Goal: Transaction & Acquisition: Purchase product/service

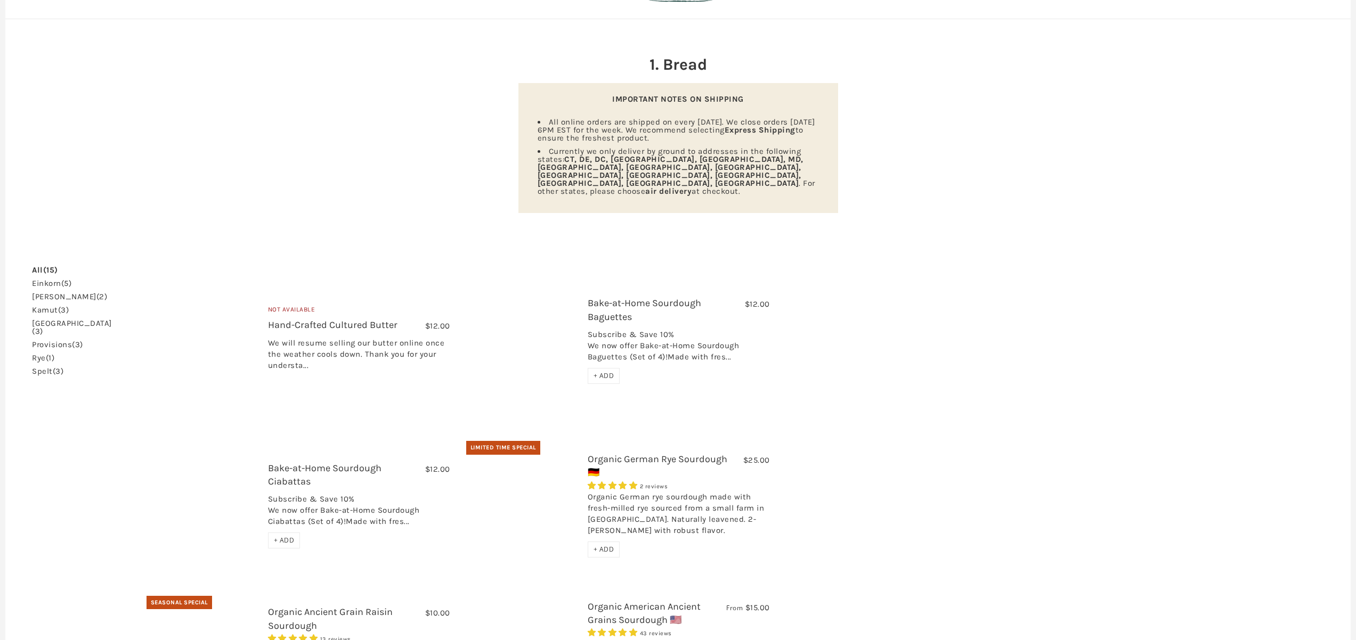
scroll to position [94, 0]
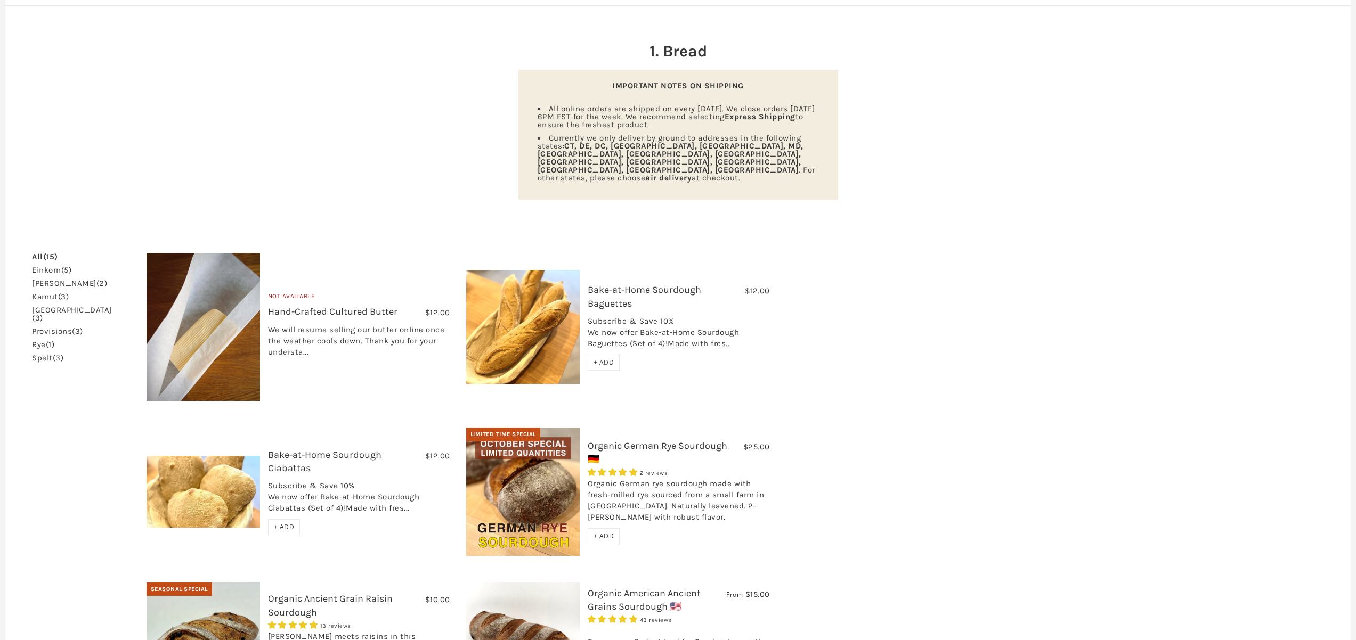
click at [46, 266] on link "einkorn (5)" at bounding box center [51, 270] width 39 height 8
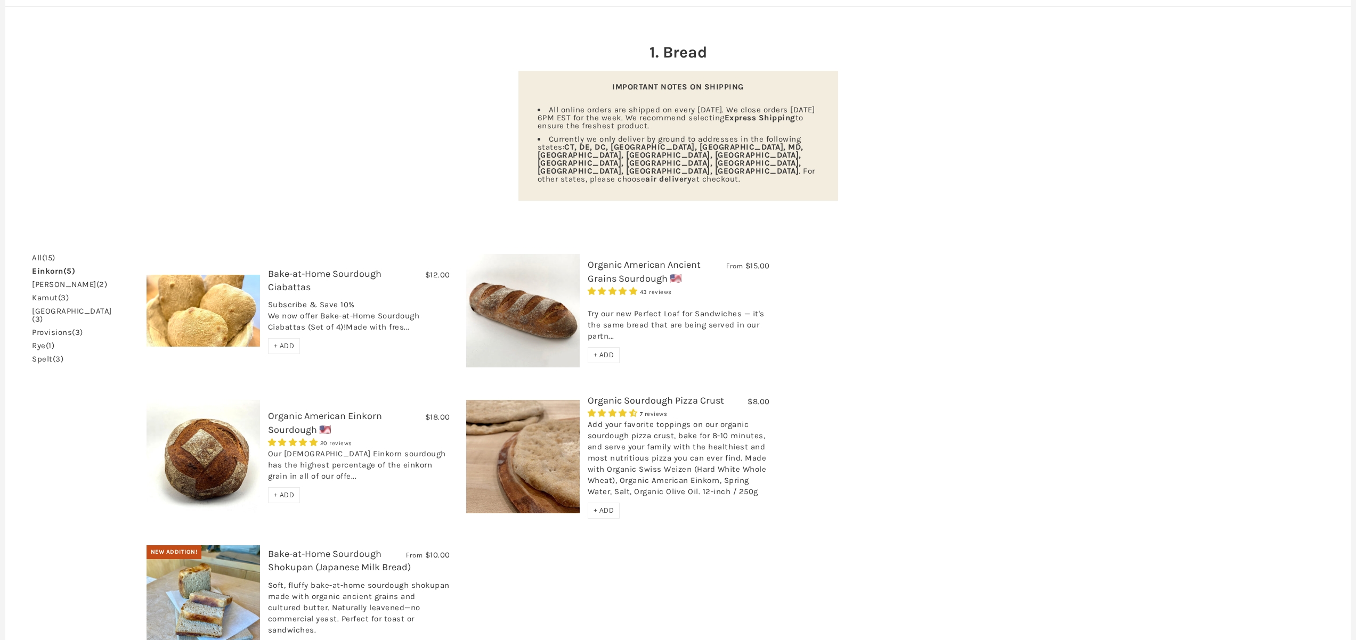
scroll to position [203, 0]
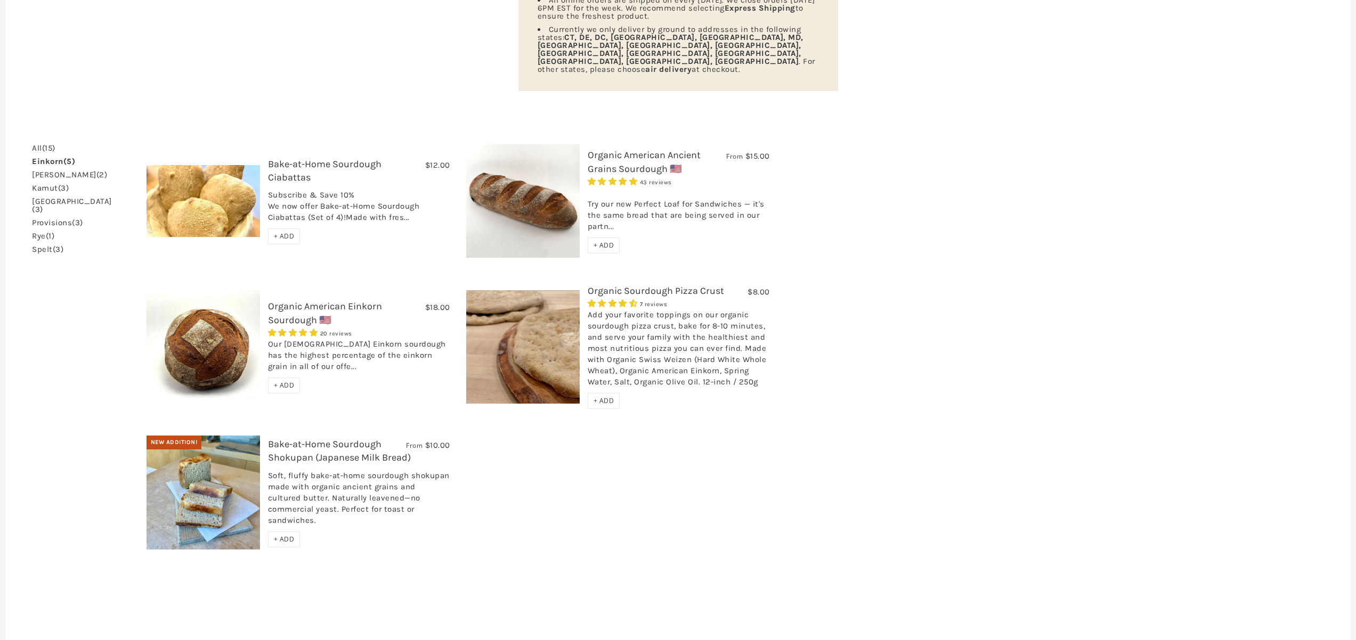
click at [537, 180] on img at bounding box center [522, 200] width 113 height 113
click at [198, 324] on img at bounding box center [203, 346] width 113 height 113
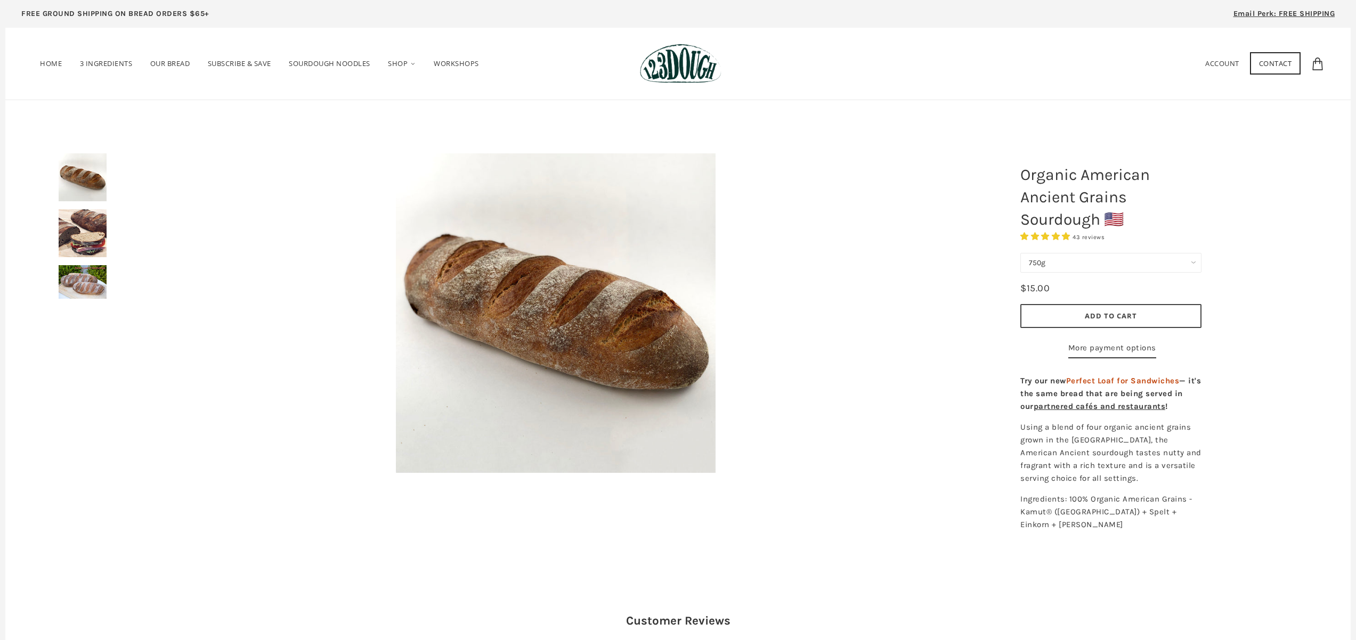
click at [92, 240] on img at bounding box center [83, 233] width 48 height 48
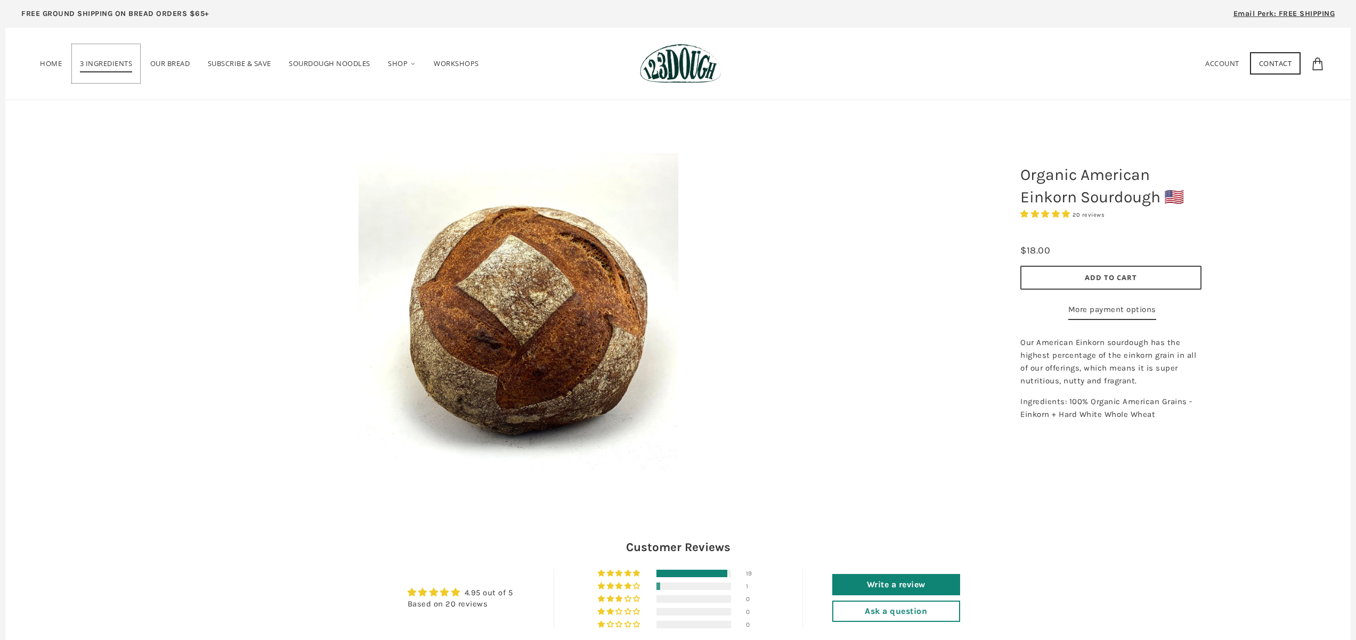
click at [108, 64] on span "3 Ingredients" at bounding box center [106, 66] width 53 height 14
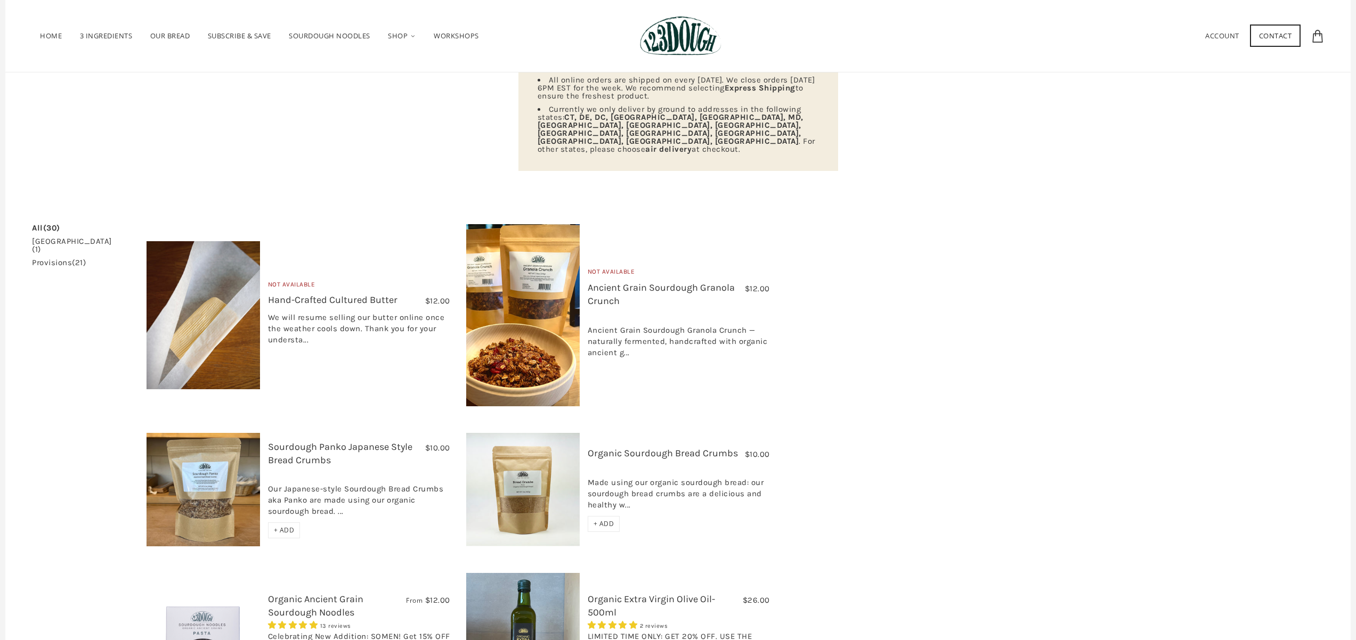
scroll to position [109, 0]
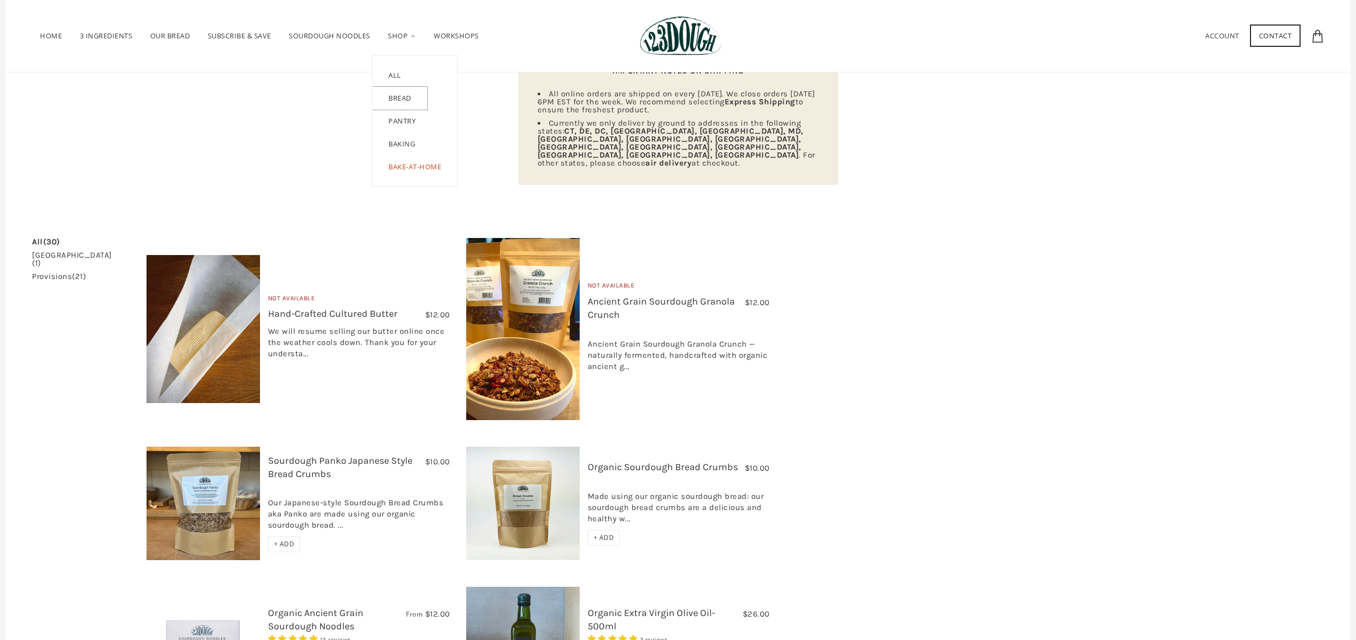
click at [410, 96] on link "Bread" at bounding box center [399, 98] width 55 height 23
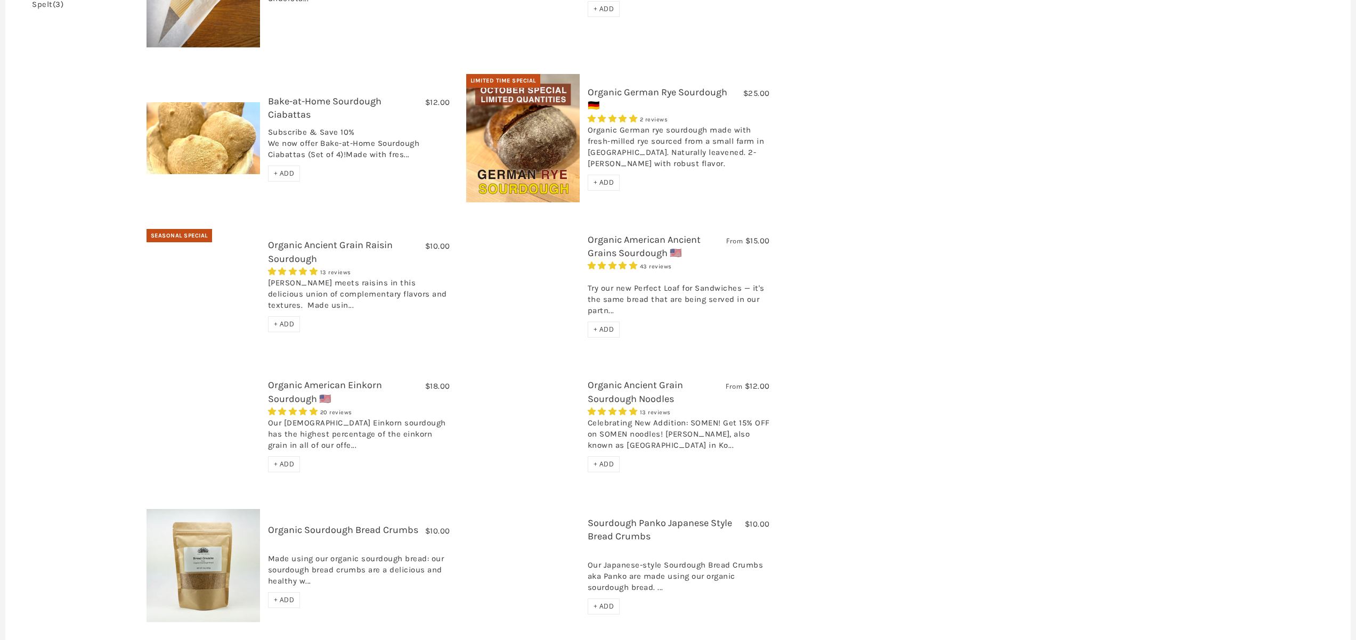
scroll to position [510, 0]
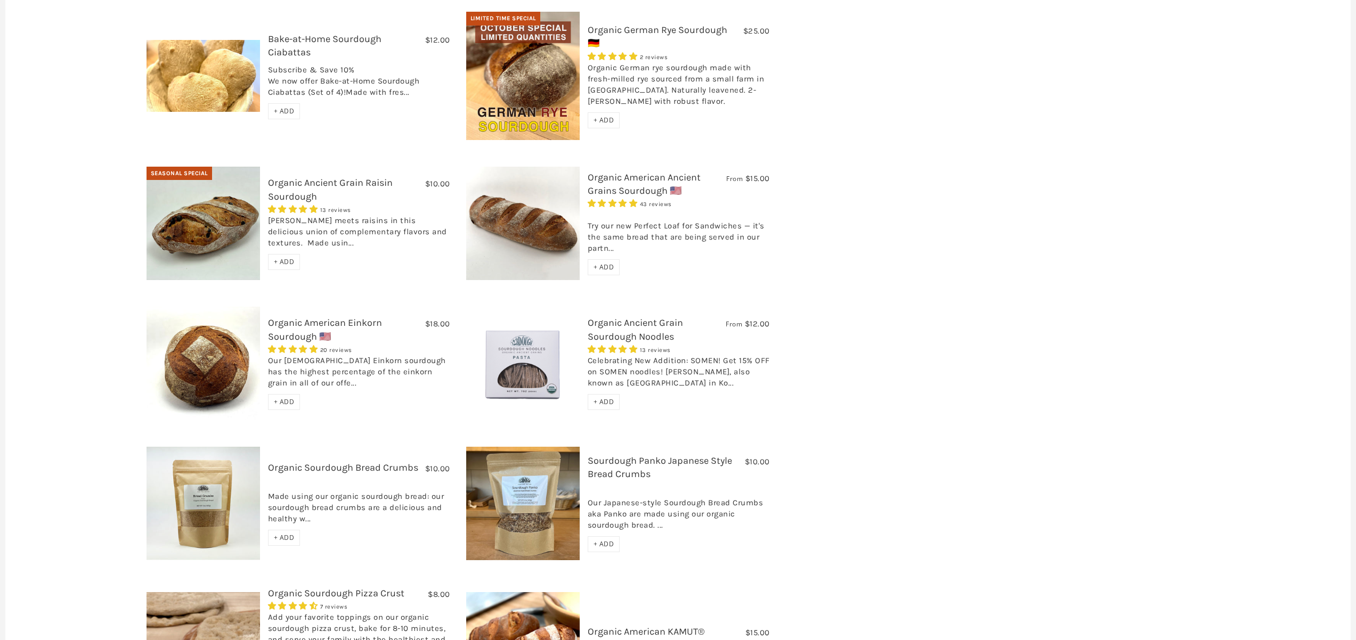
click at [201, 343] on img at bounding box center [203, 363] width 113 height 113
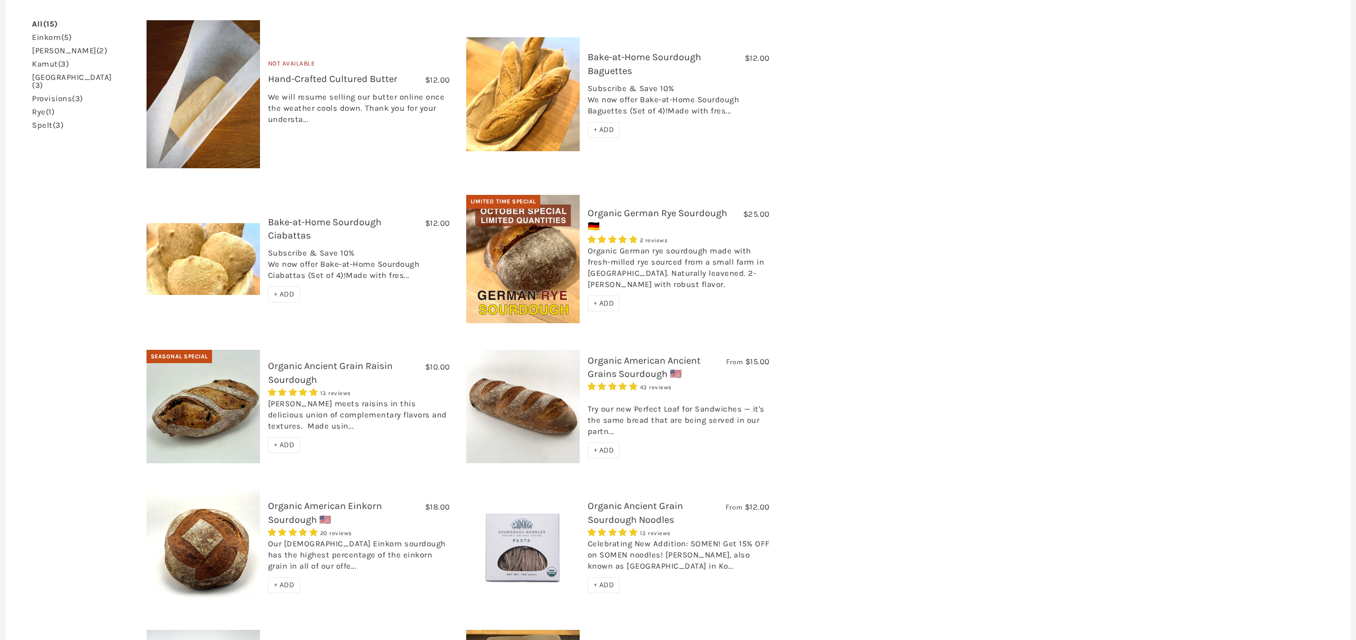
scroll to position [334, 0]
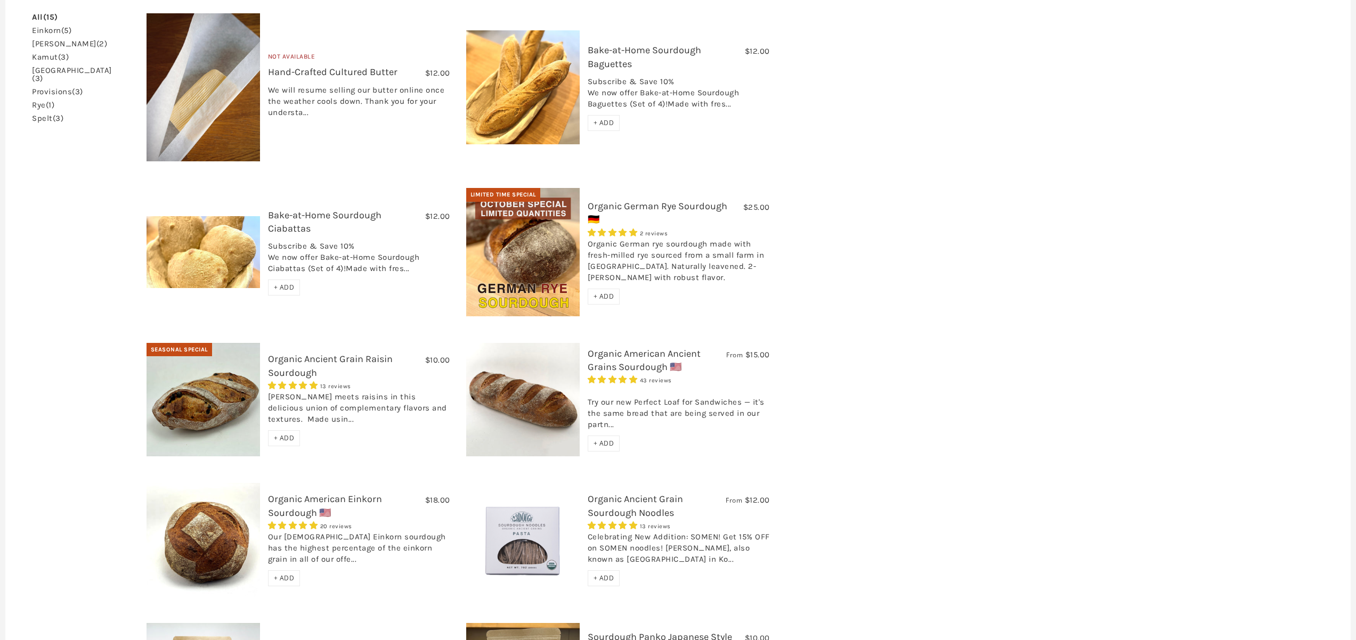
click at [526, 221] on img at bounding box center [522, 252] width 113 height 128
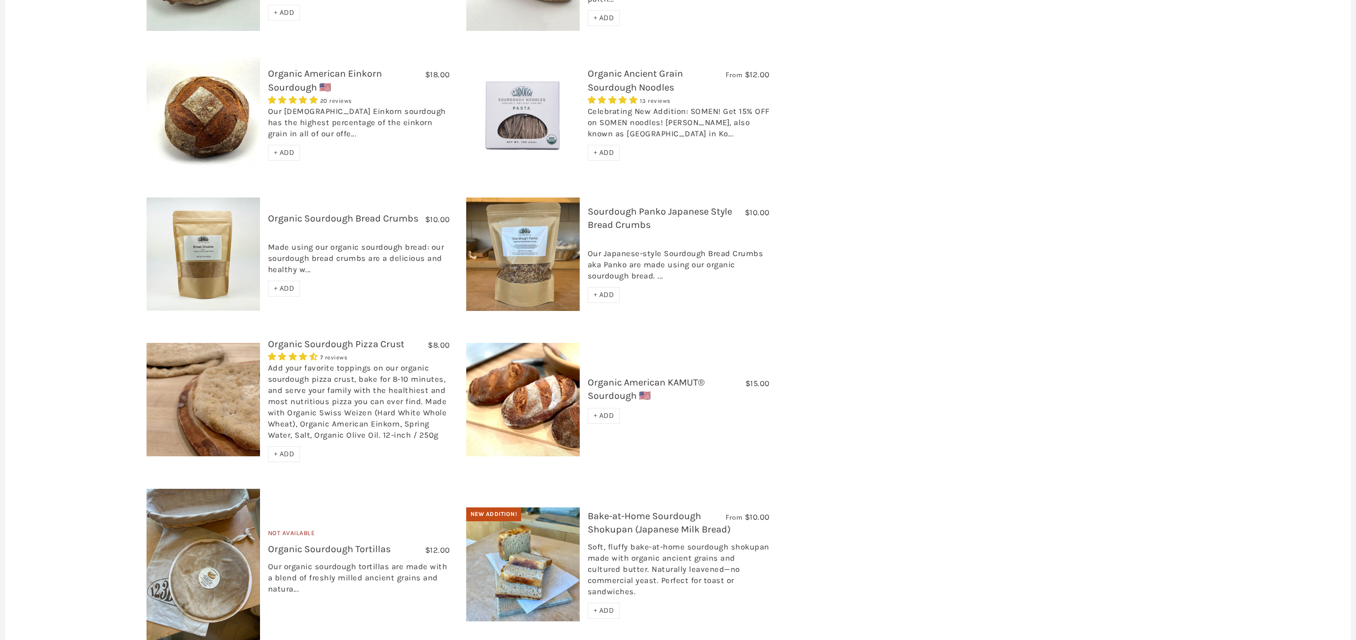
scroll to position [784, 0]
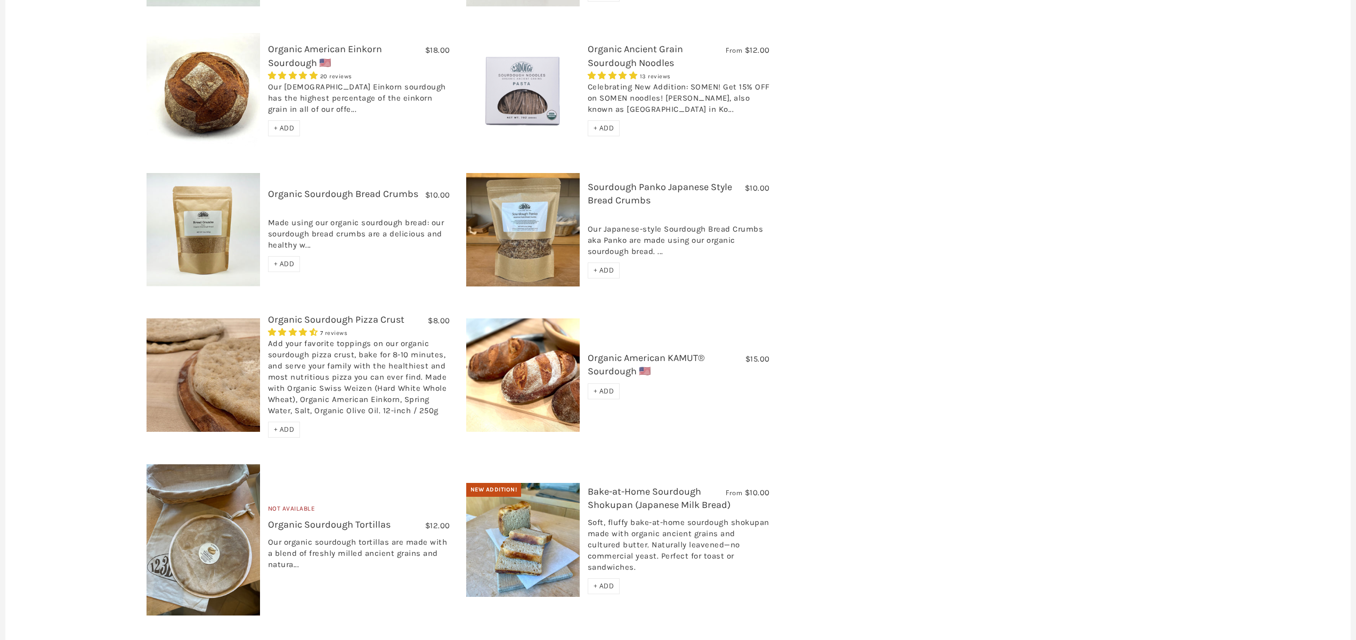
click at [655, 352] on link "Organic American KAMUT® Sourdough 🇺🇸" at bounding box center [646, 364] width 117 height 25
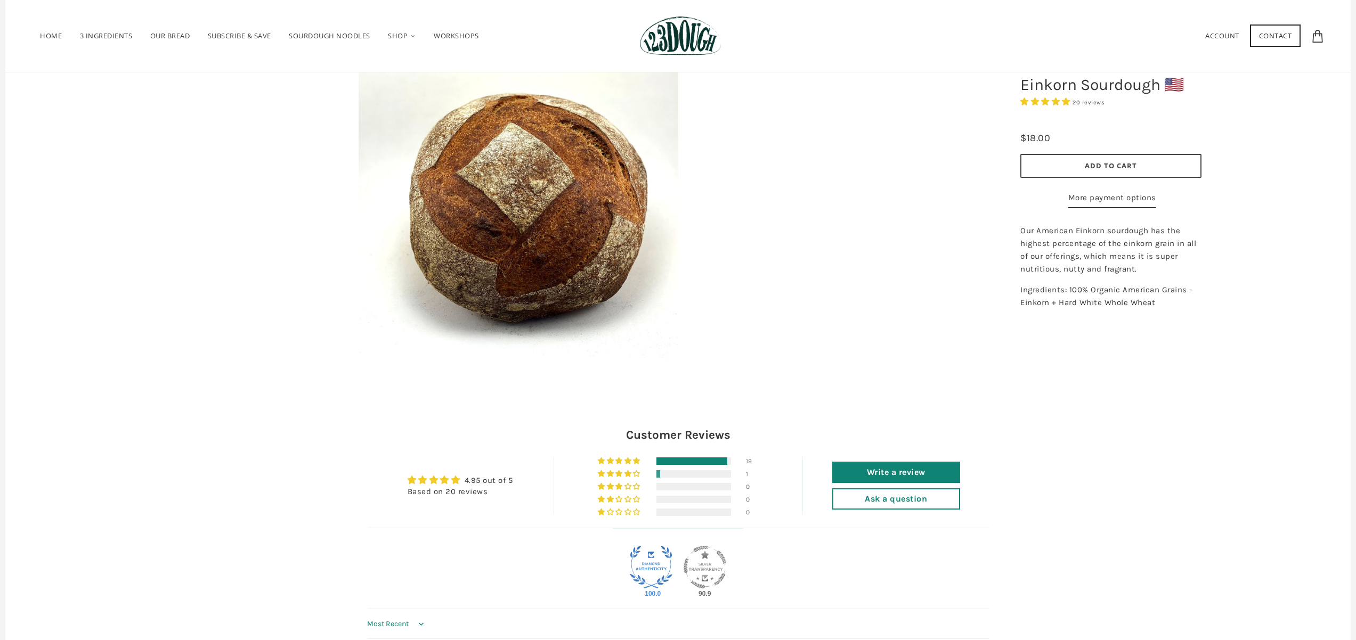
scroll to position [92, 0]
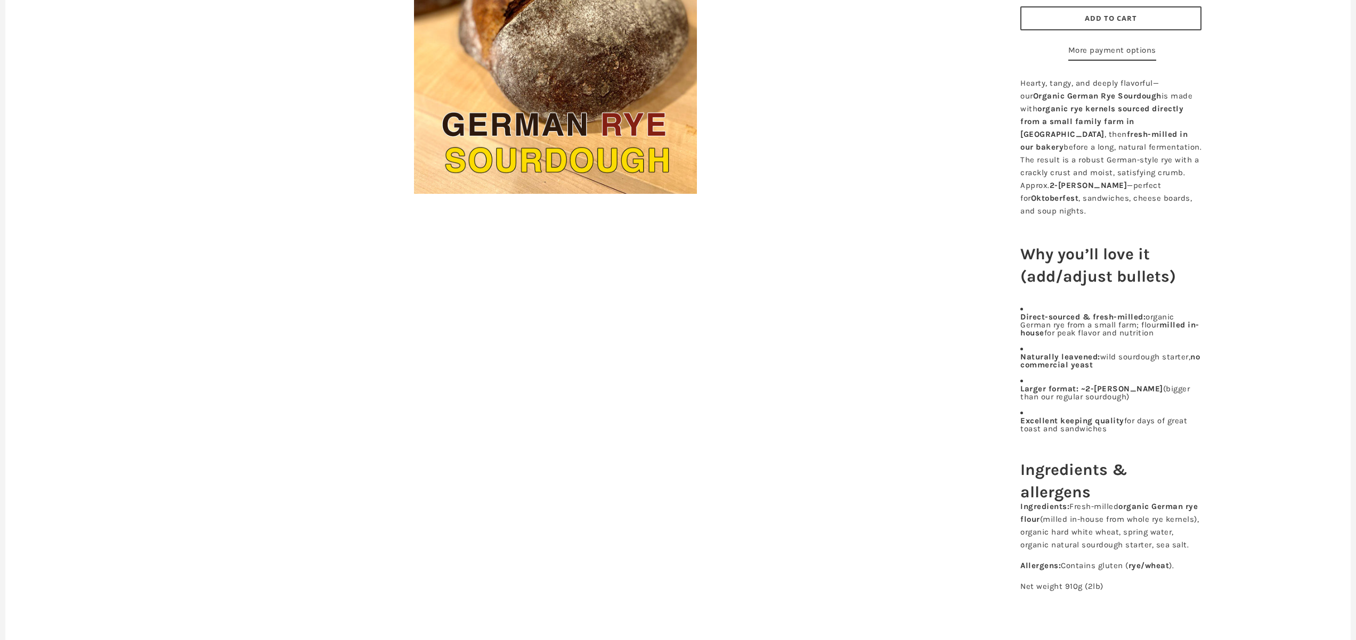
scroll to position [132, 0]
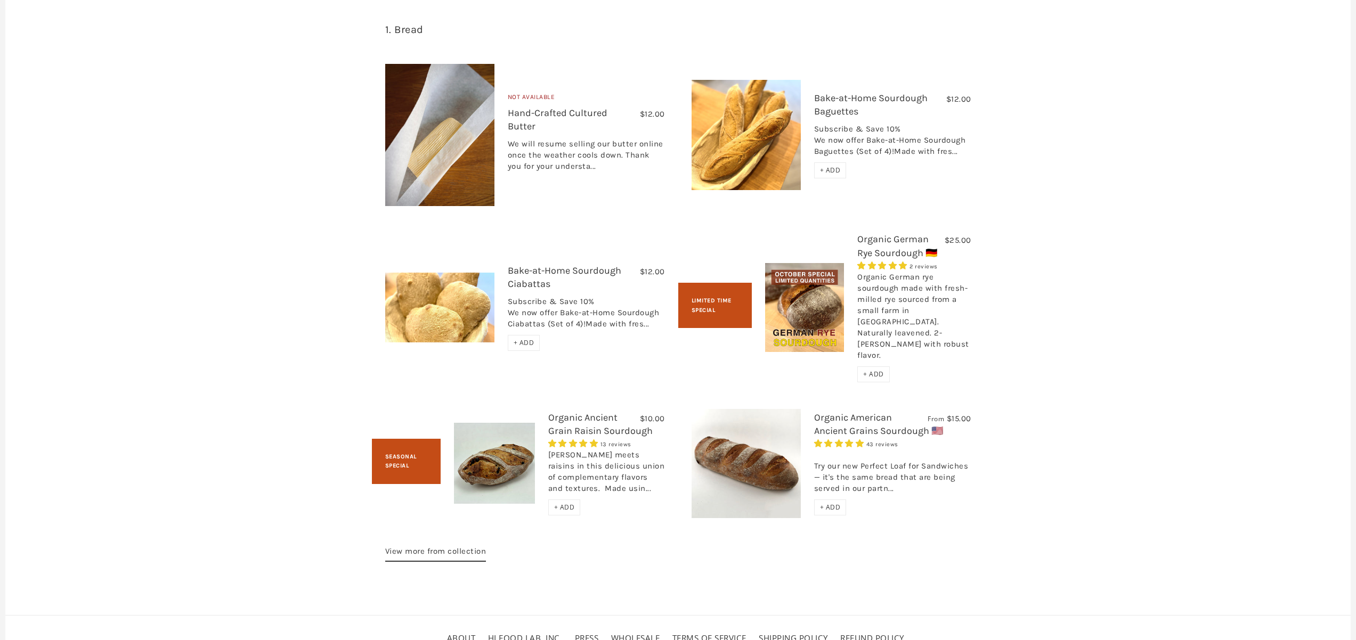
scroll to position [697, 0]
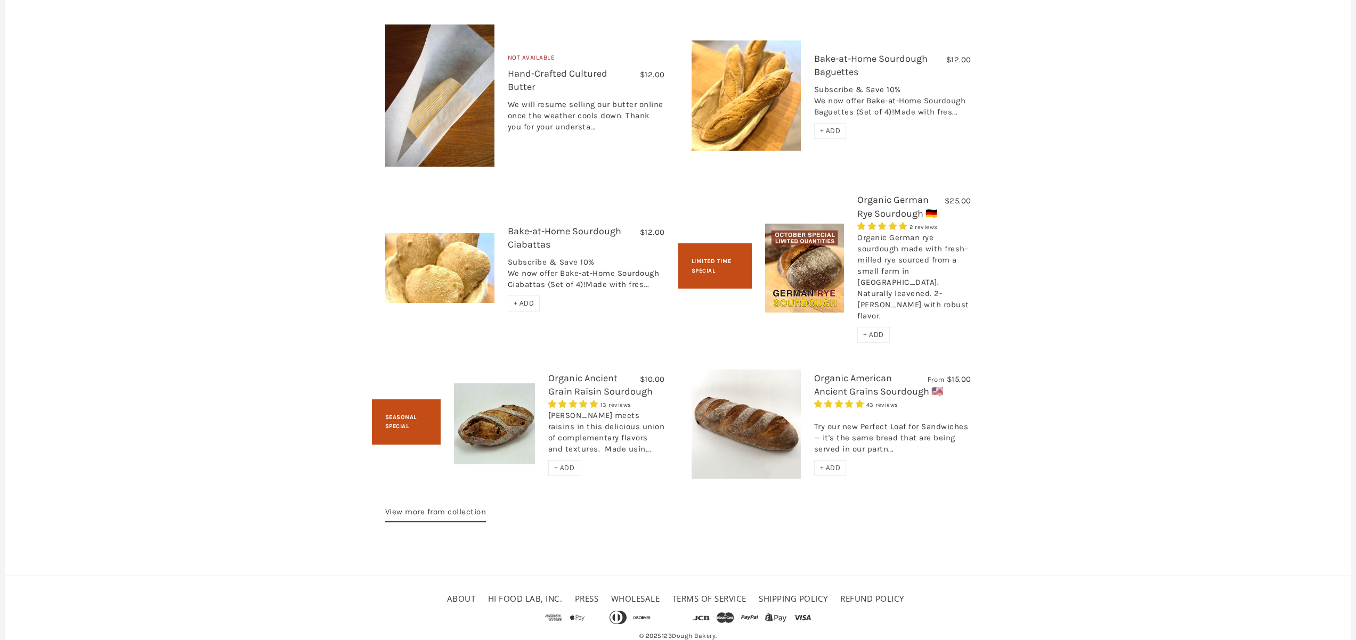
click at [462, 262] on img at bounding box center [439, 268] width 109 height 70
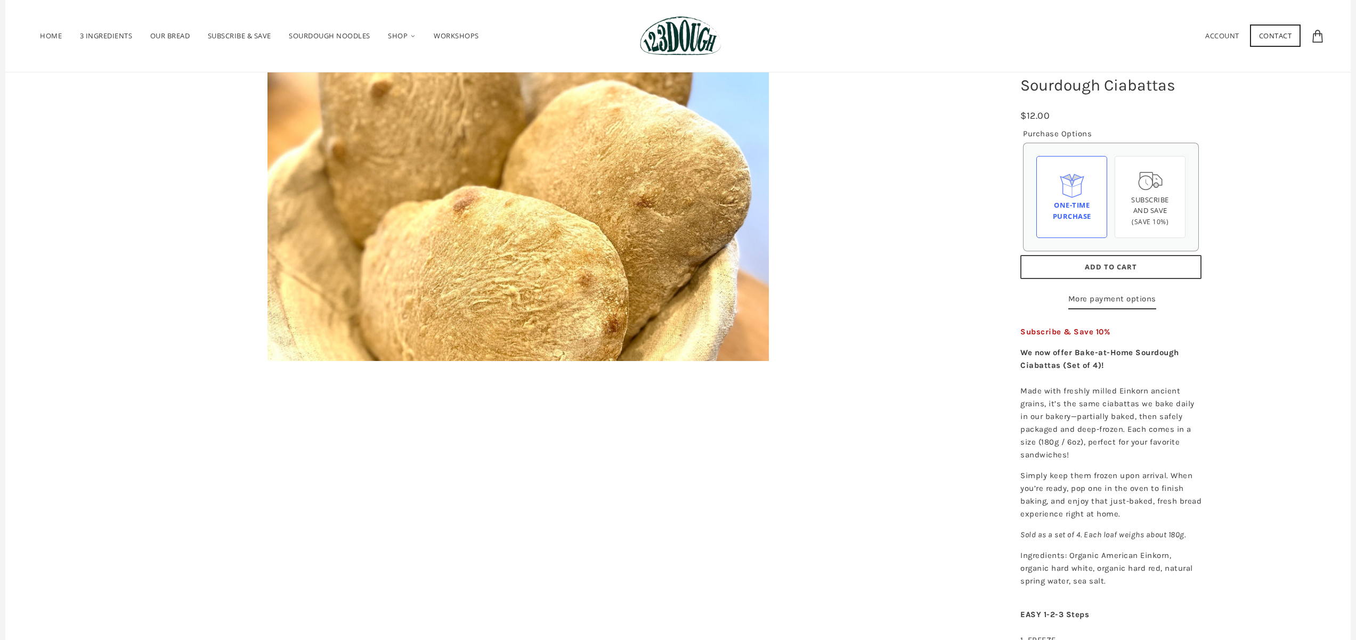
scroll to position [119, 0]
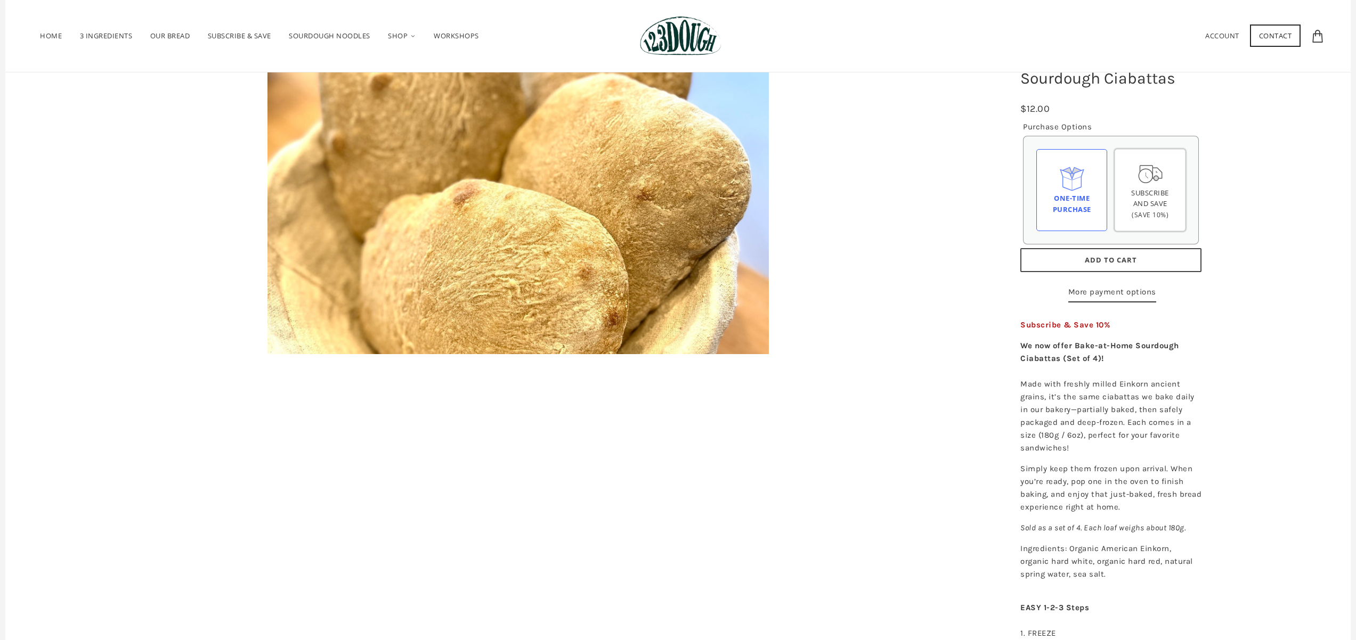
click at [1150, 191] on span "Subscribe and save" at bounding box center [1150, 198] width 38 height 21
click at [0, 0] on input "Subscribe and save (Save 10%)" at bounding box center [0, 0] width 0 height 0
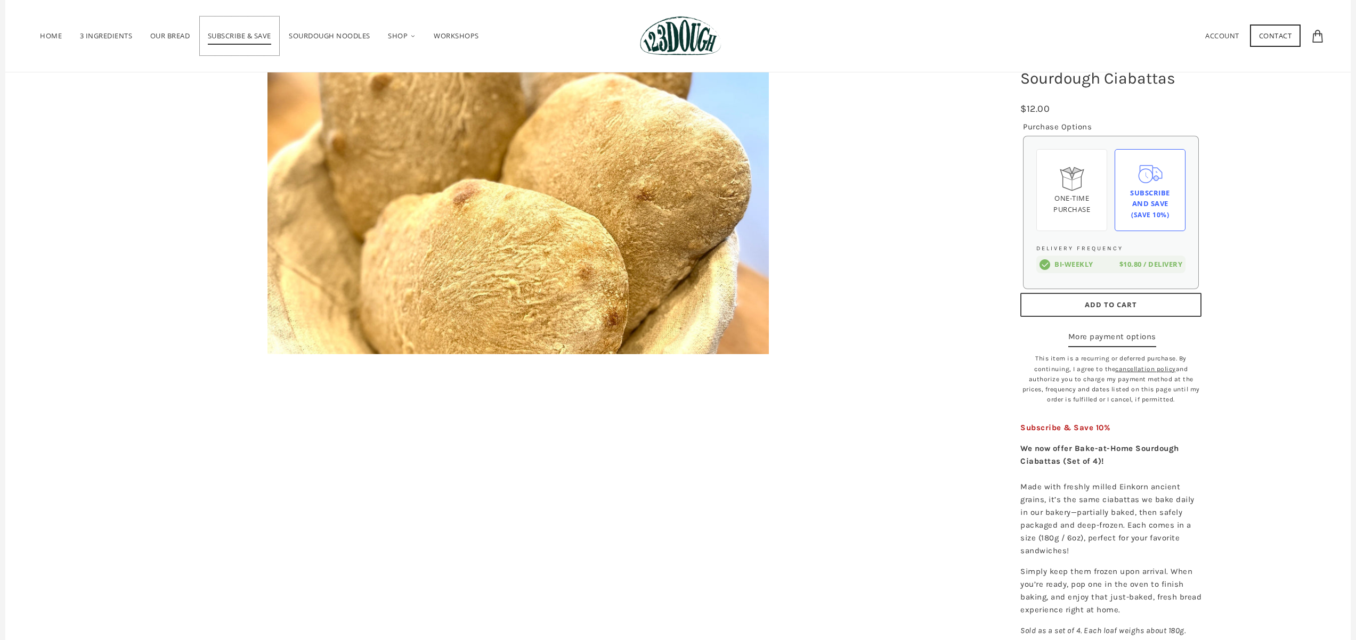
click at [235, 35] on span "Subscribe & Save" at bounding box center [239, 38] width 63 height 14
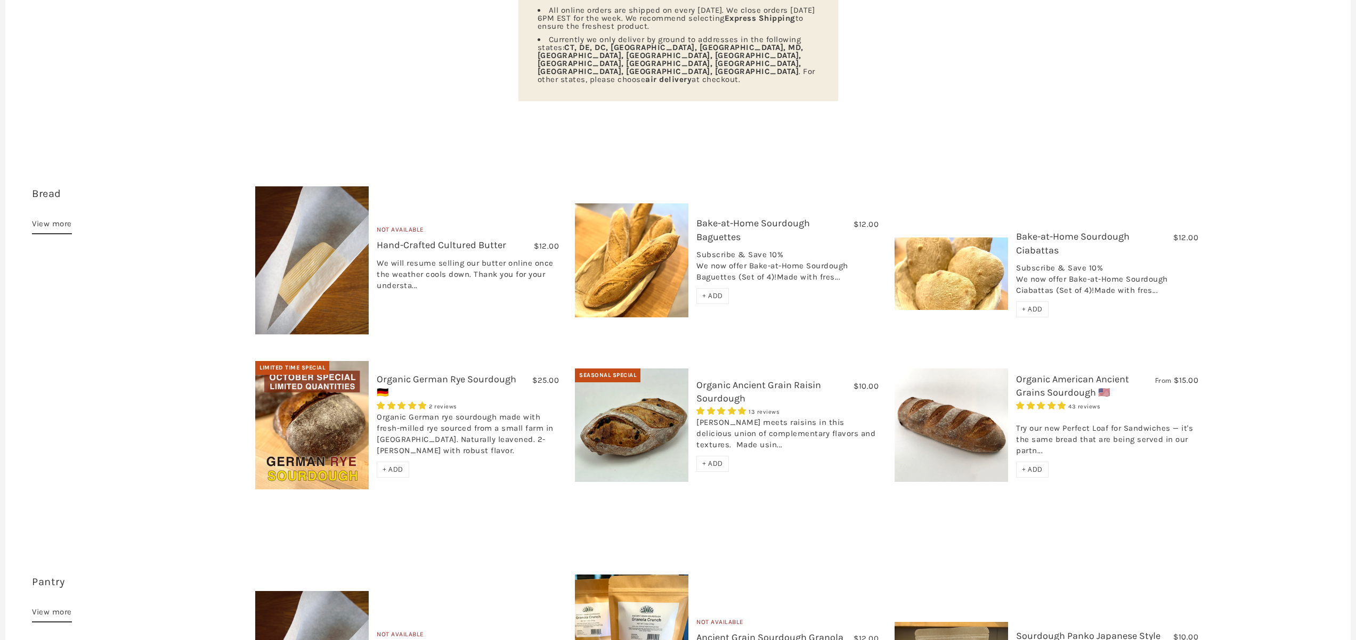
scroll to position [212, 0]
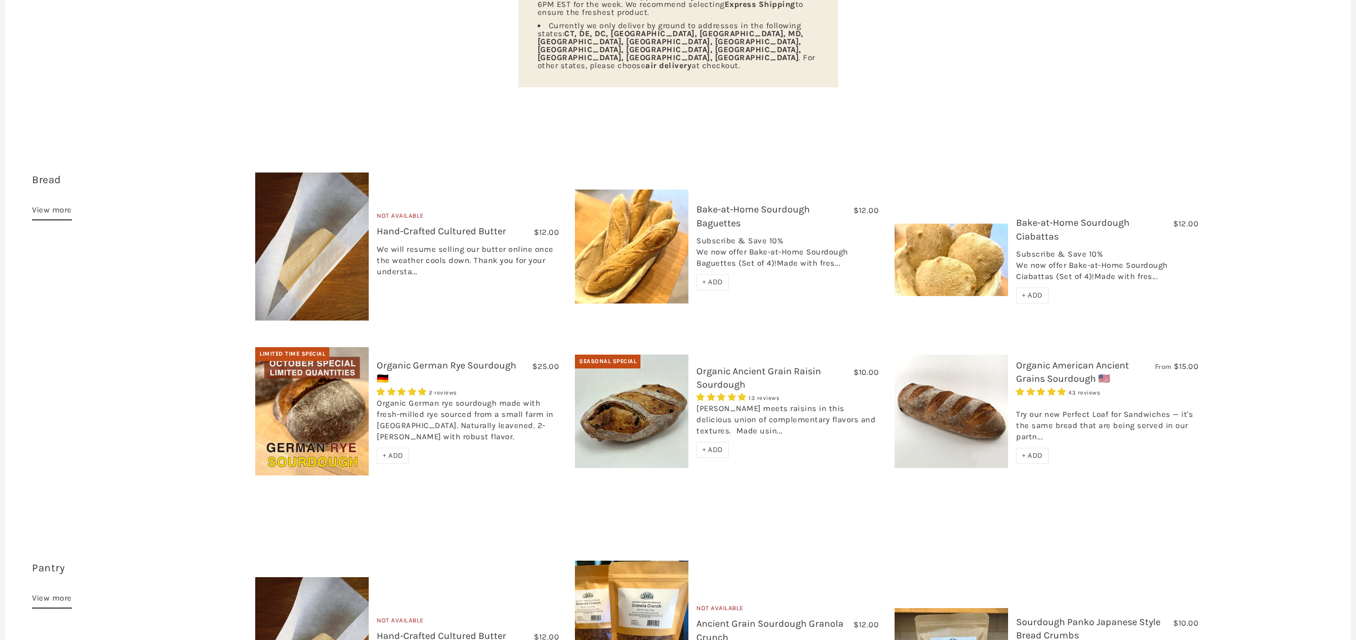
click at [300, 228] on img at bounding box center [311, 247] width 113 height 148
click at [622, 238] on img at bounding box center [631, 247] width 113 height 114
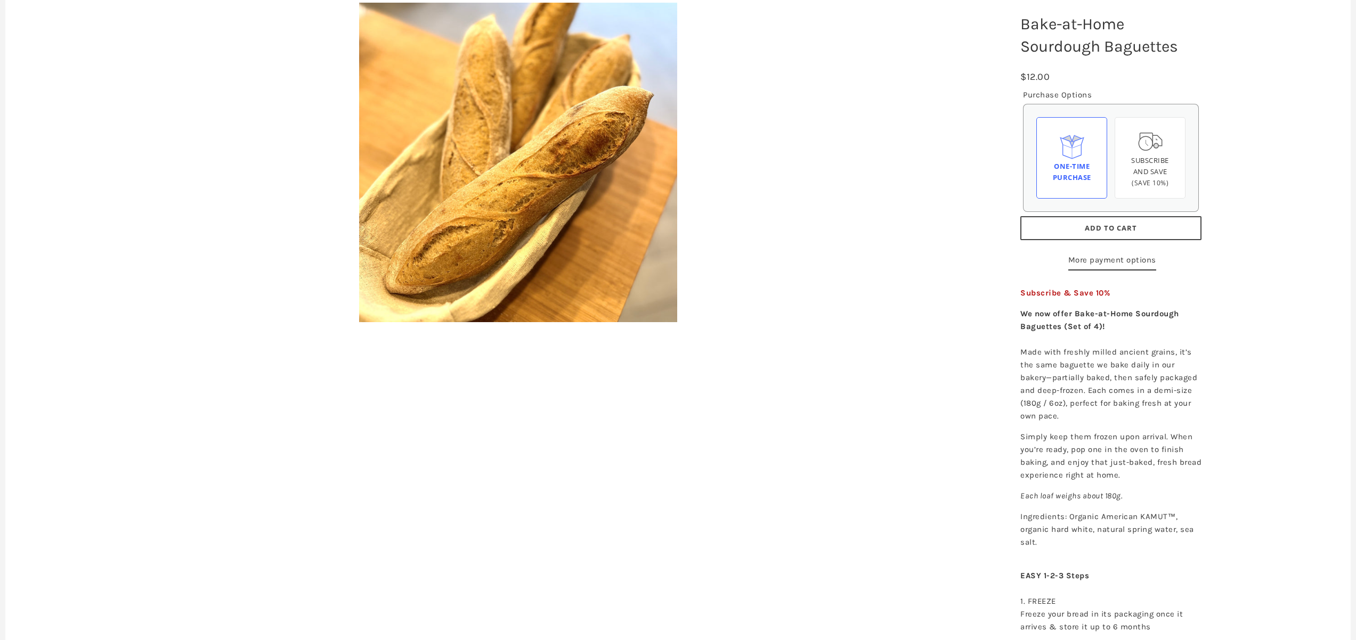
scroll to position [158, 0]
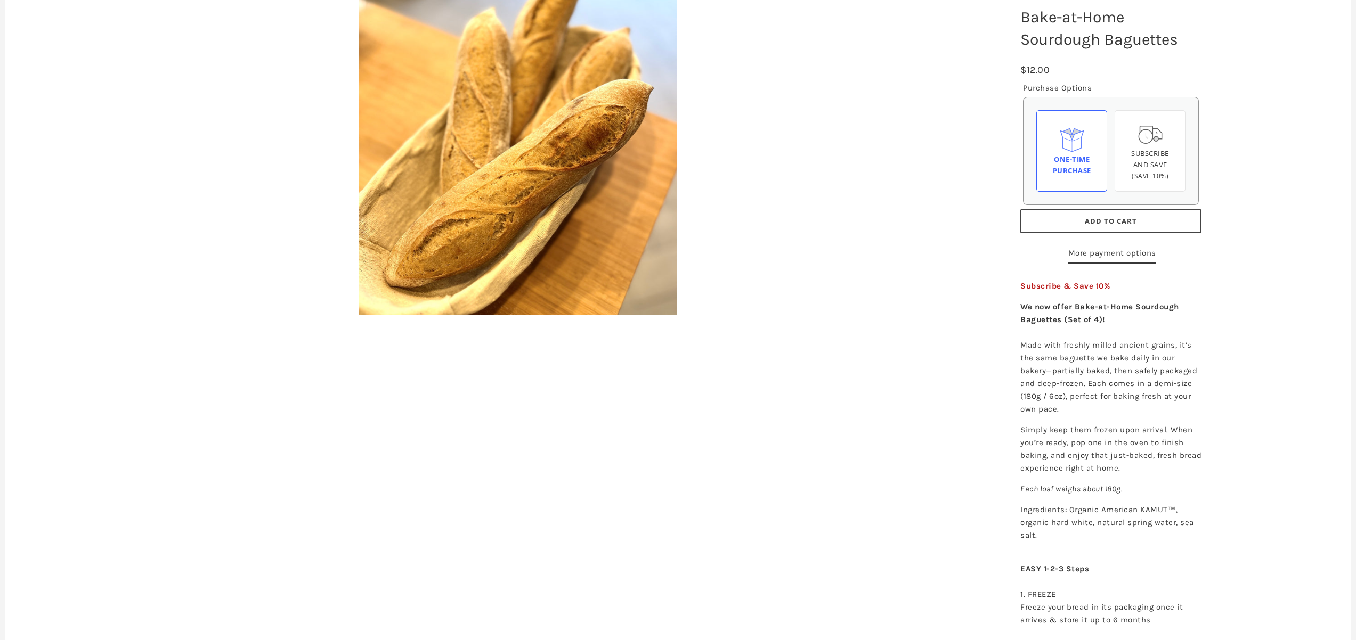
click at [1049, 220] on button "Add to Cart" at bounding box center [1110, 221] width 181 height 24
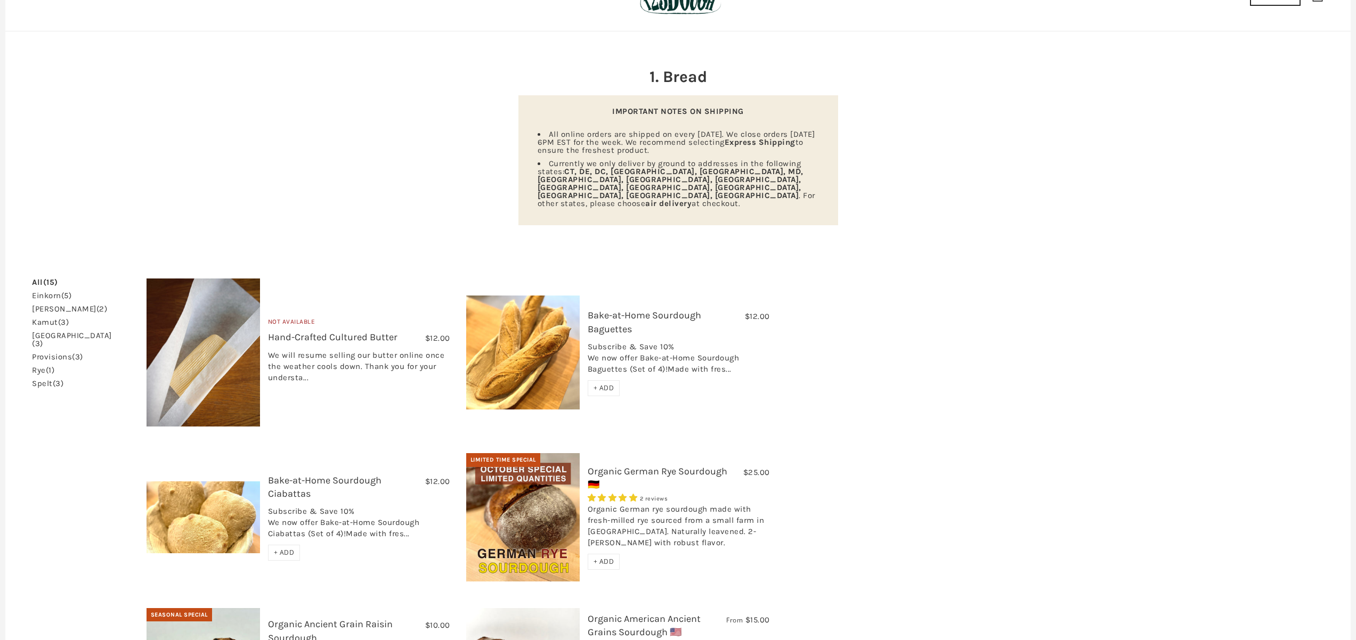
scroll to position [76, 0]
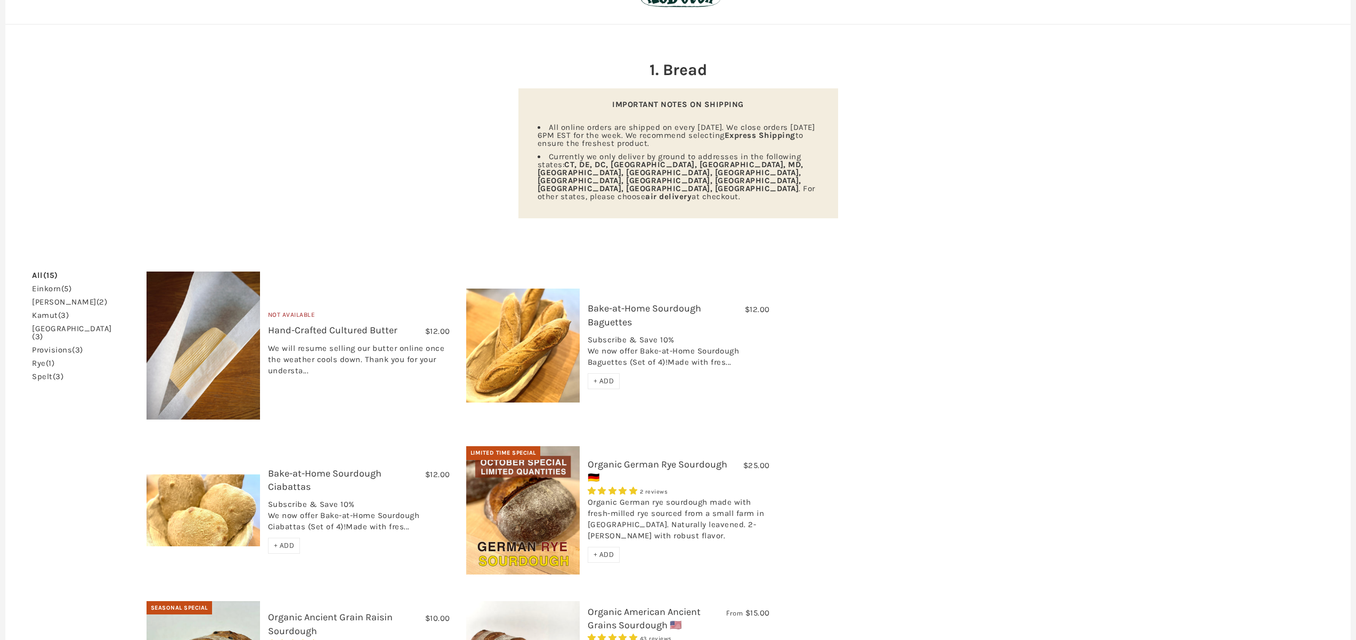
click at [538, 320] on img at bounding box center [522, 346] width 113 height 114
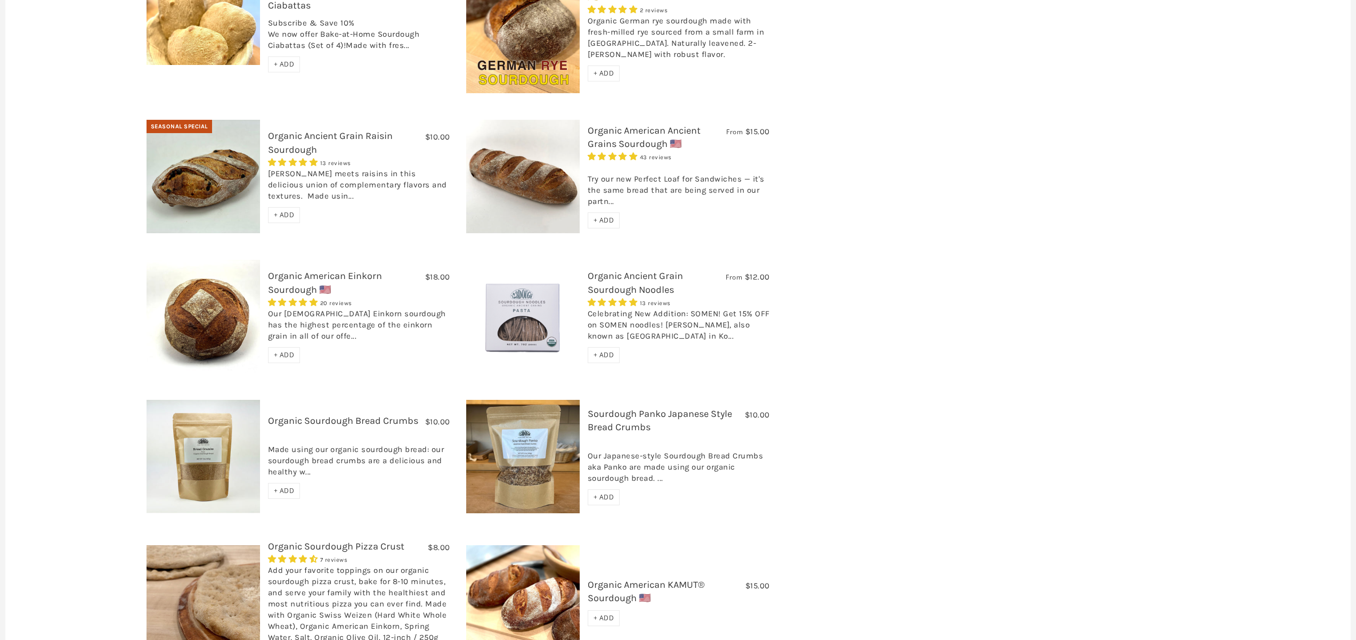
scroll to position [564, 0]
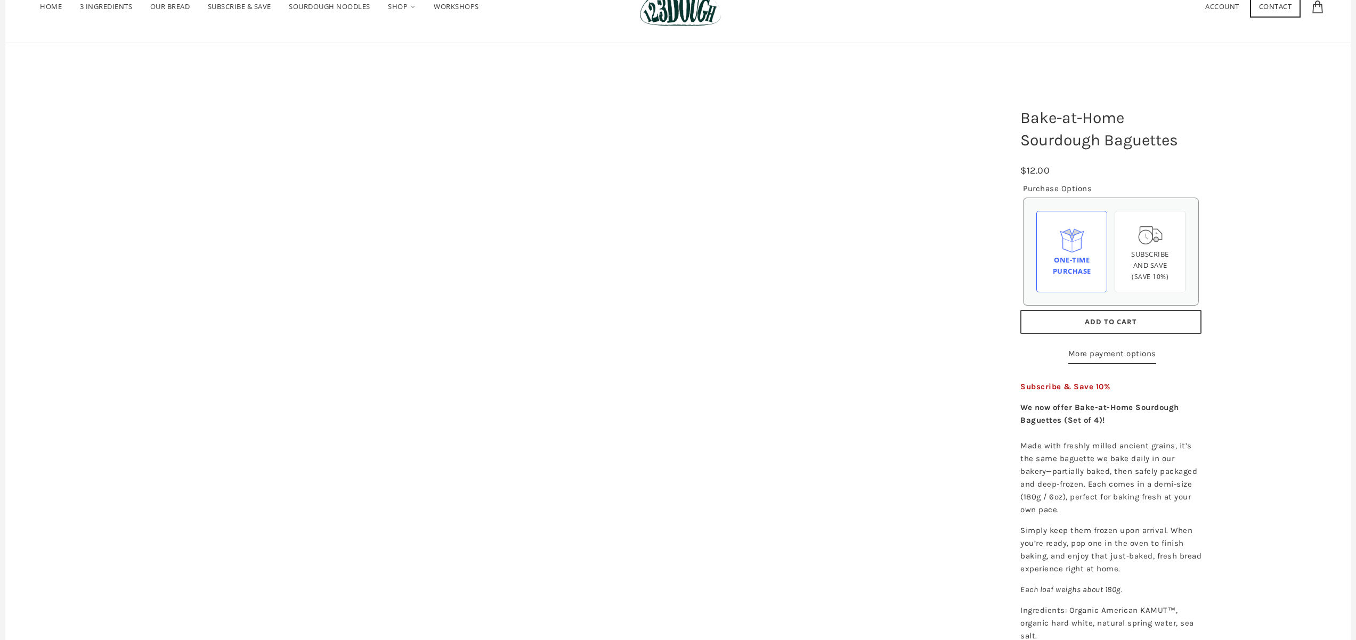
scroll to position [33, 0]
